Goal: Task Accomplishment & Management: Use online tool/utility

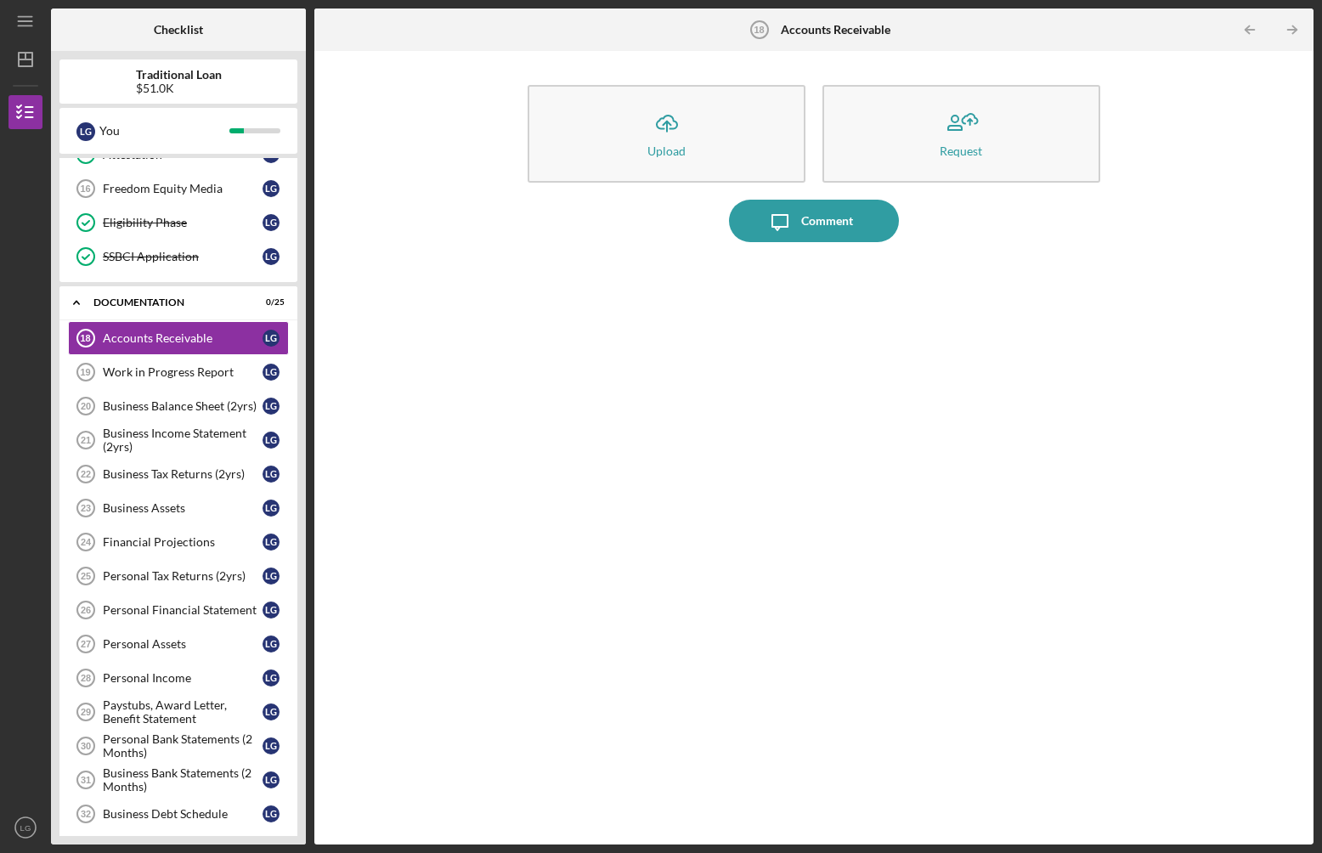
scroll to position [297, 0]
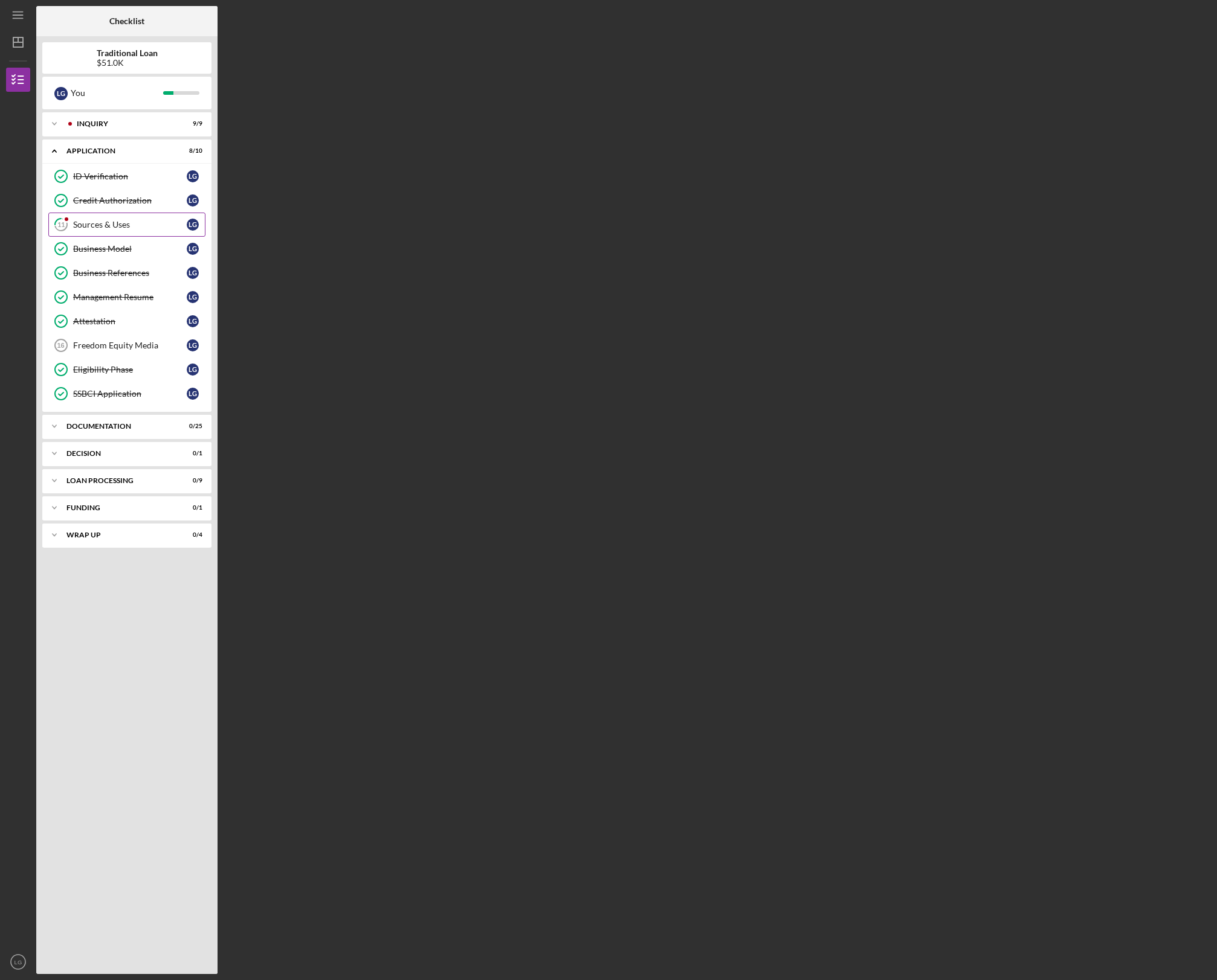
click at [110, 226] on div "Sources & Uses" at bounding box center [130, 225] width 114 height 10
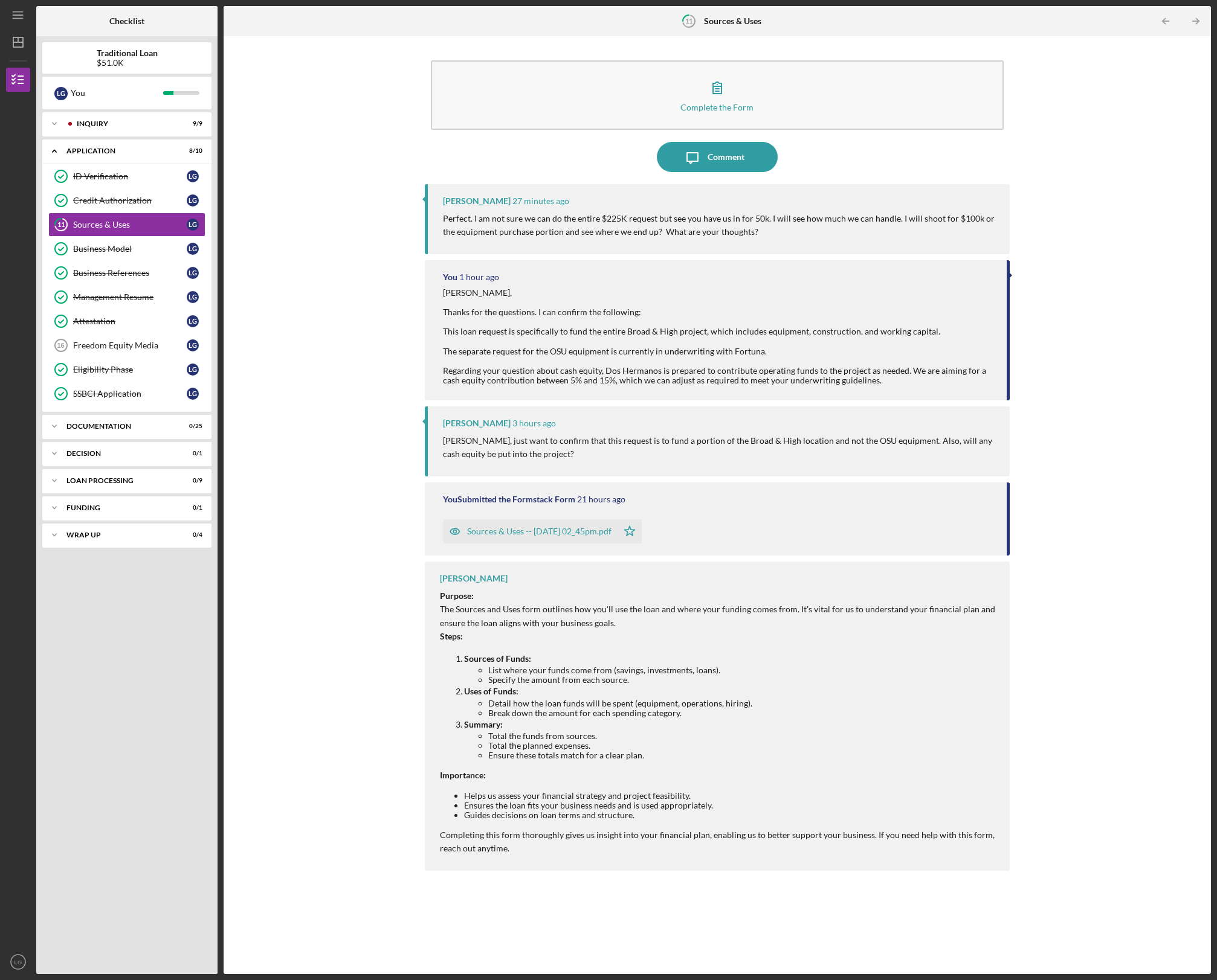
click at [325, 119] on div "Complete the Form Form Icon/Message Comment [PERSON_NAME] 27 minutes ago Perfec…" at bounding box center [717, 505] width 975 height 926
